Goal: Information Seeking & Learning: Learn about a topic

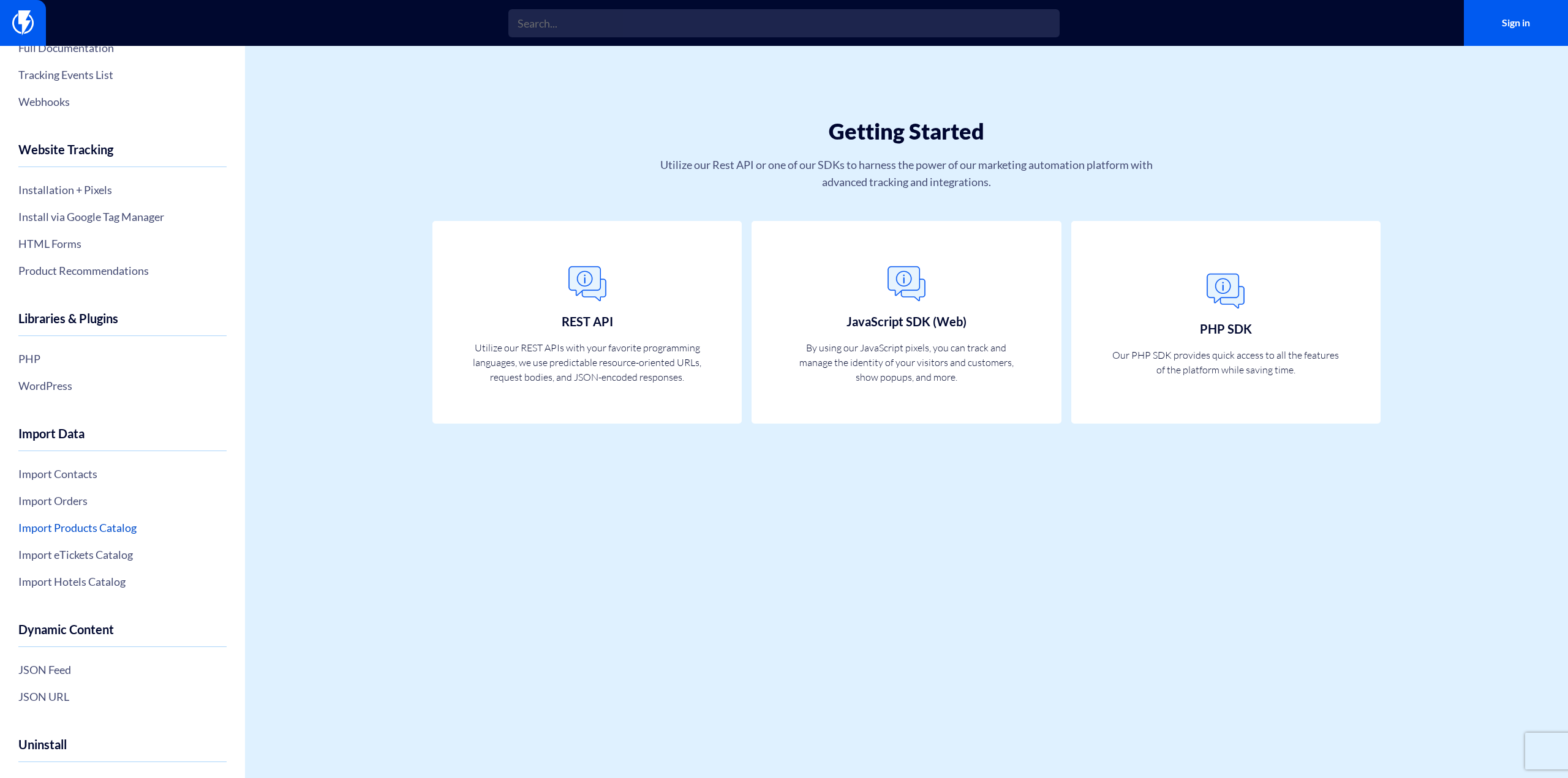
scroll to position [122, 0]
click at [92, 503] on link "Import Orders" at bounding box center [122, 499] width 208 height 21
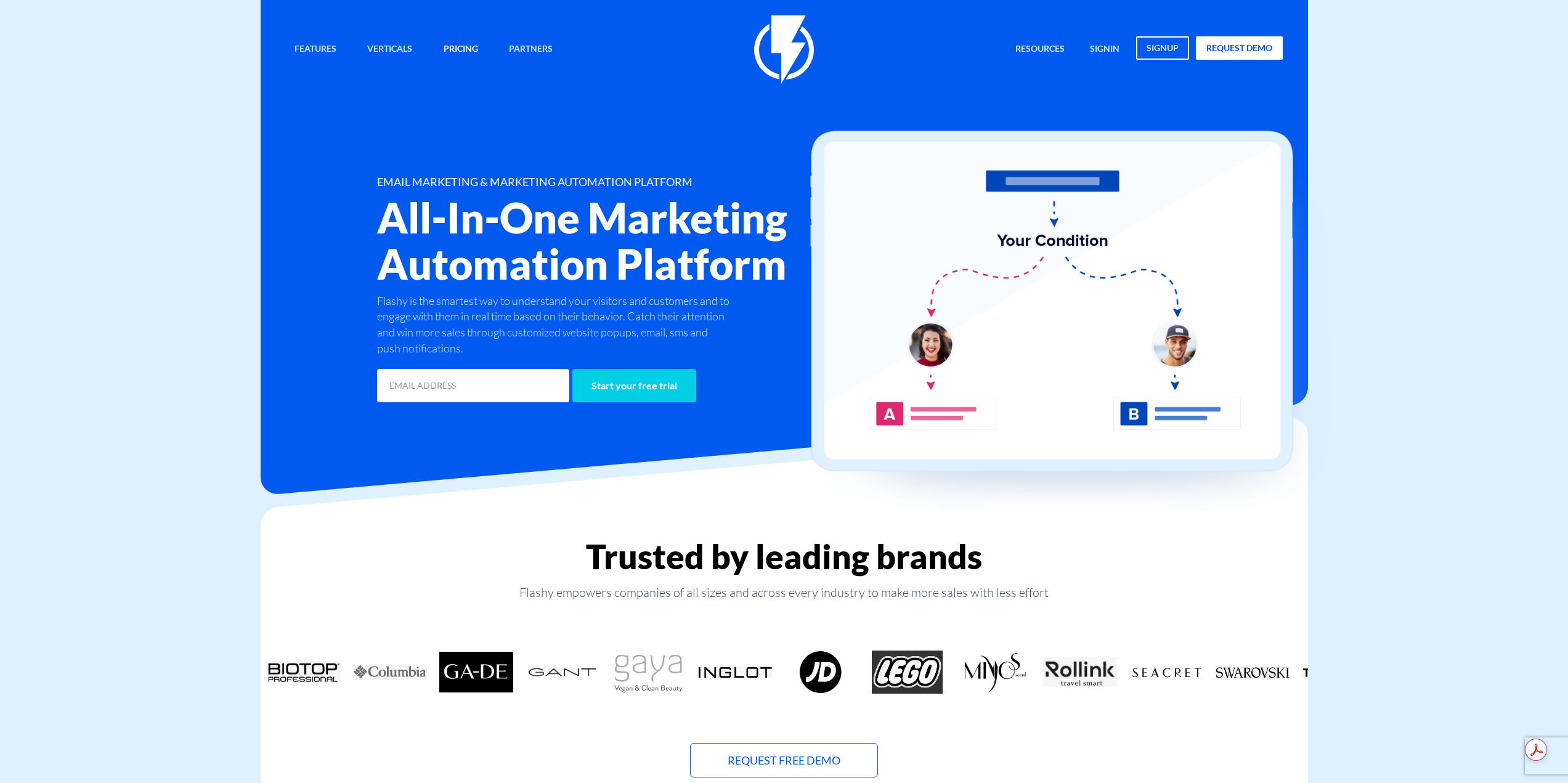
click at [459, 56] on link "Pricing" at bounding box center [461, 50] width 53 height 26
click at [443, 57] on link "Pricing" at bounding box center [461, 50] width 53 height 26
